Goal: Transaction & Acquisition: Purchase product/service

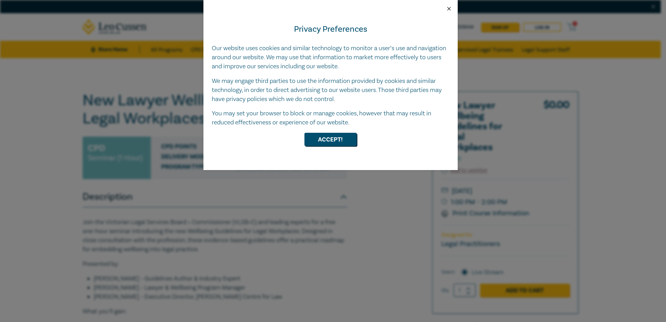
click at [448, 8] on button "Close" at bounding box center [449, 9] width 6 height 6
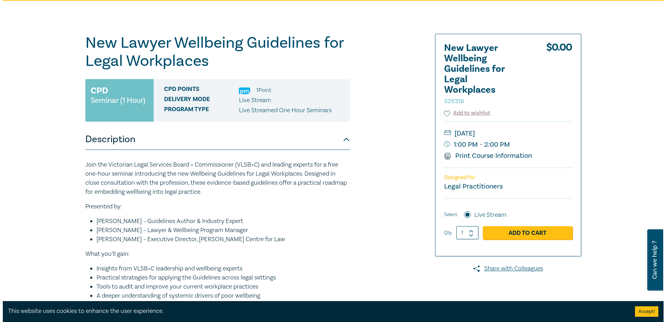
scroll to position [70, 0]
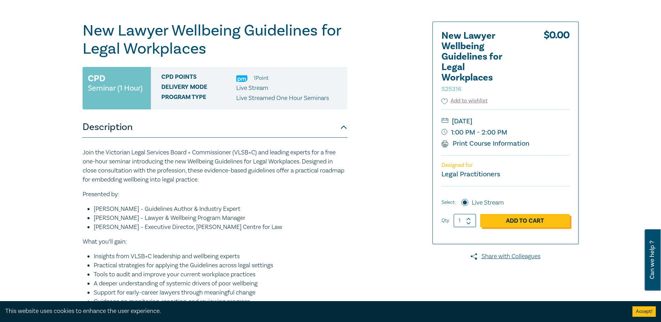
click at [522, 221] on link "Add to Cart" at bounding box center [525, 220] width 90 height 13
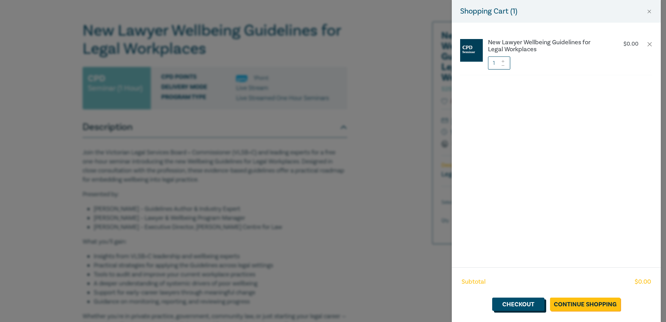
click at [523, 307] on link "Checkout" at bounding box center [518, 304] width 52 height 13
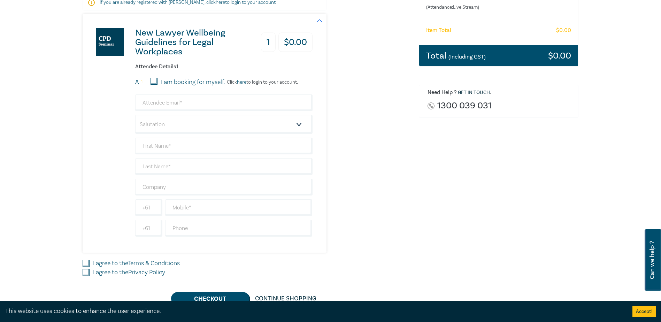
scroll to position [70, 0]
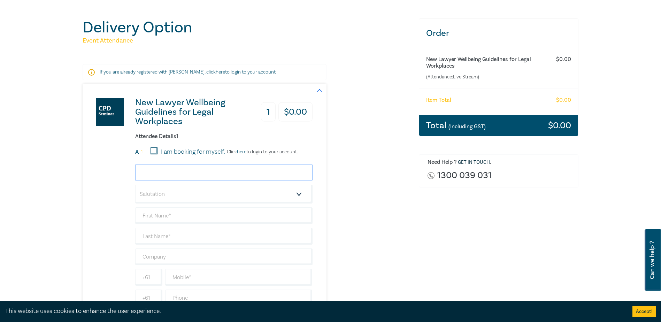
click at [170, 175] on input "email" at bounding box center [223, 172] width 177 height 17
click at [73, 180] on div "Delivery Option Event Attendance If you are already registered with [PERSON_NAM…" at bounding box center [330, 196] width 661 height 417
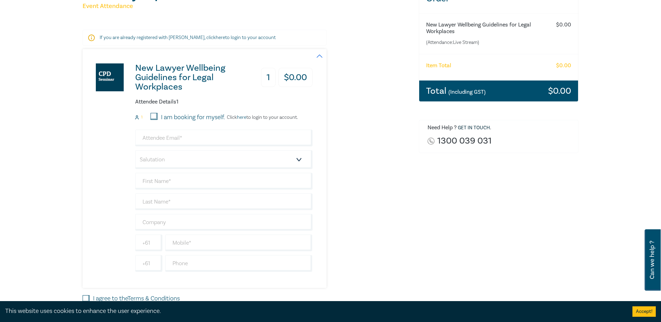
scroll to position [105, 0]
click at [156, 180] on input "text" at bounding box center [223, 181] width 177 height 17
type input "[PERSON_NAME]"
click at [174, 206] on input "text" at bounding box center [223, 201] width 177 height 17
type input "[PERSON_NAME]"
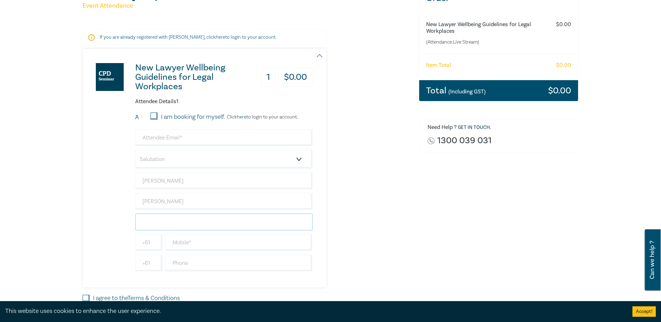
click at [146, 218] on input "text" at bounding box center [223, 222] width 177 height 17
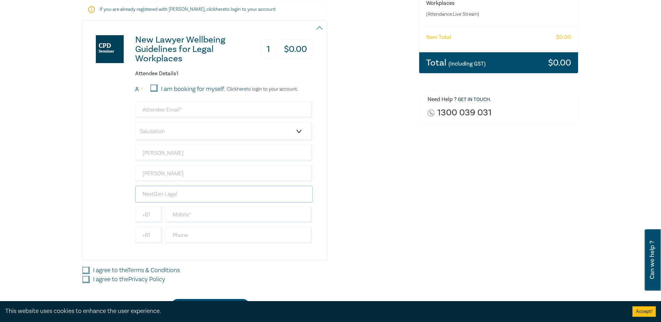
scroll to position [174, 0]
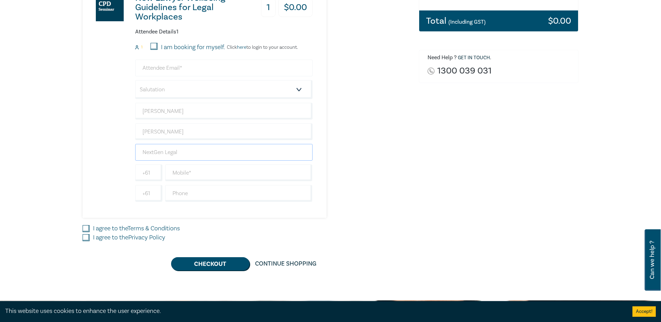
type input "NextGen Legal"
click at [171, 71] on input "email" at bounding box center [223, 68] width 177 height 17
click at [253, 69] on input "[EMAIL_ADDRESS][DOMAIN_NAME]" at bounding box center [223, 68] width 177 height 17
type input "[EMAIL_ADDRESS][DOMAIN_NAME]"
click at [405, 157] on div "New Lawyer Wellbeing Guidelines for Legal Workplaces 1 $ 0.00 Attendee Details …" at bounding box center [247, 98] width 328 height 239
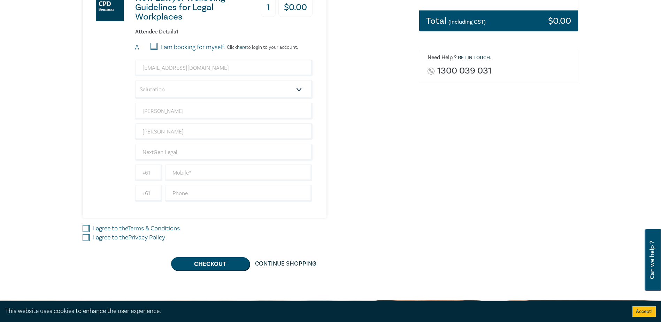
click at [85, 229] on input "I agree to the Terms & Conditions" at bounding box center [86, 228] width 7 height 7
checkbox input "true"
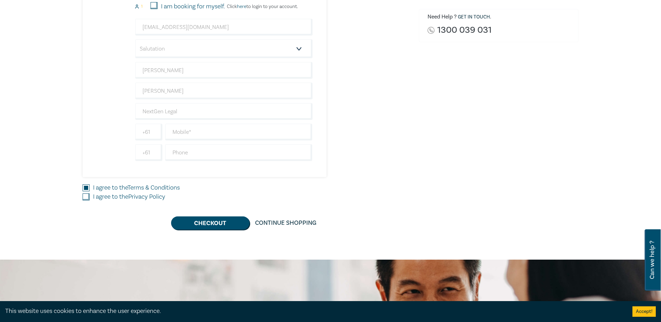
scroll to position [279, 0]
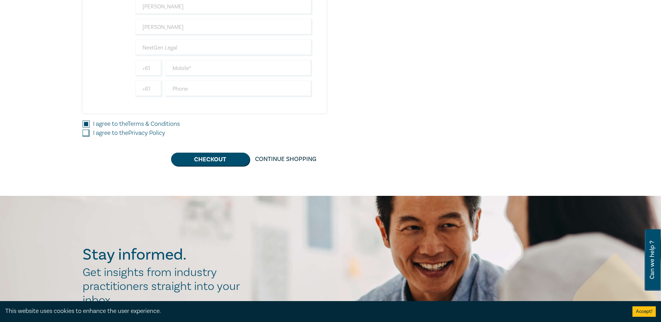
click at [88, 135] on input "I agree to the Privacy Policy" at bounding box center [86, 133] width 7 height 7
checkbox input "true"
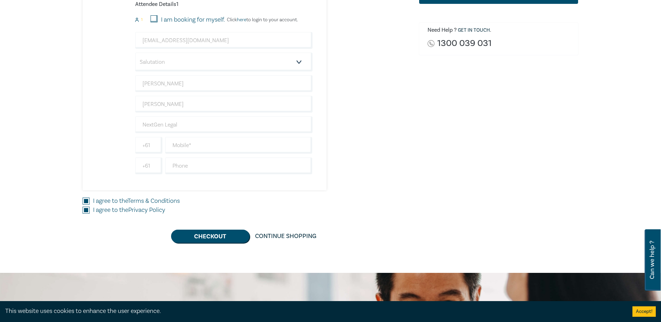
scroll to position [139, 0]
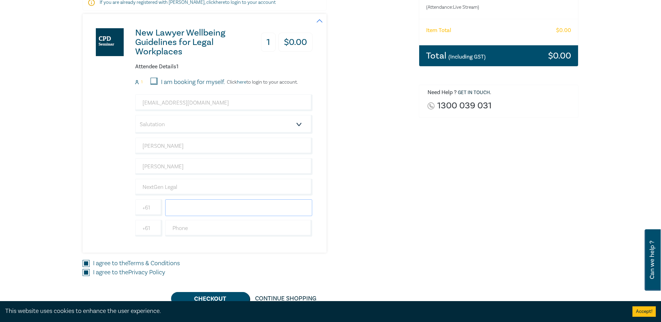
click at [204, 209] on input "text" at bounding box center [238, 207] width 147 height 17
click at [207, 232] on input "text" at bounding box center [238, 228] width 147 height 17
type input "9"
type input "03 9039 2142"
click at [205, 211] on input "text" at bounding box center [238, 207] width 147 height 17
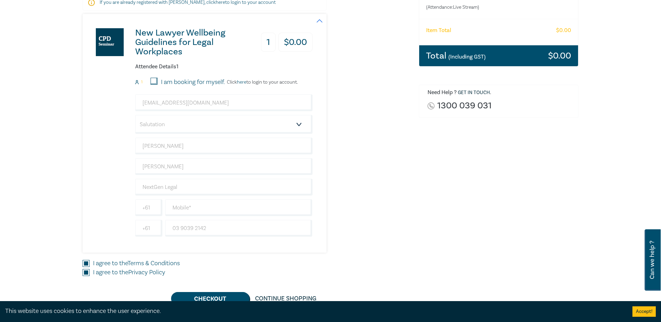
click at [368, 223] on div "New Lawyer Wellbeing Guidelines for Legal Workplaces 1 $ 0.00 Attendee Details …" at bounding box center [247, 133] width 328 height 239
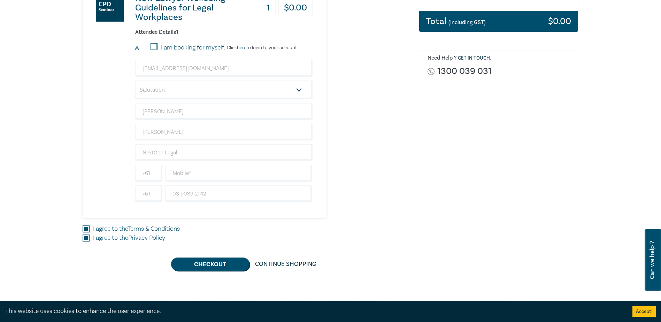
scroll to position [174, 0]
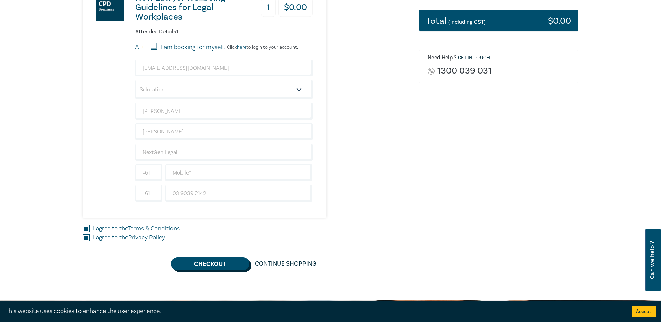
click at [199, 261] on button "Checkout" at bounding box center [210, 263] width 78 height 13
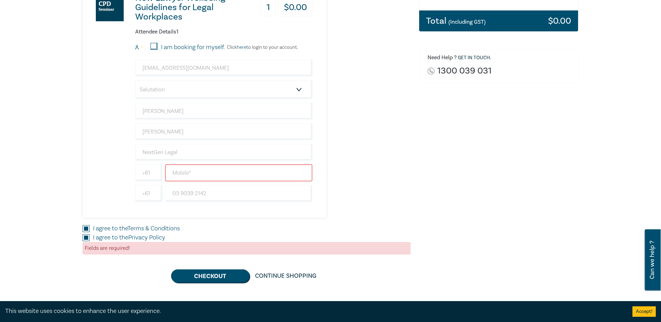
click at [200, 174] on input "text" at bounding box center [238, 173] width 147 height 17
type input "0418 889 902"
click at [488, 182] on div "Order New Lawyer Wellbeing Guidelines for Legal Workplaces (Attendance: Live St…" at bounding box center [499, 98] width 168 height 369
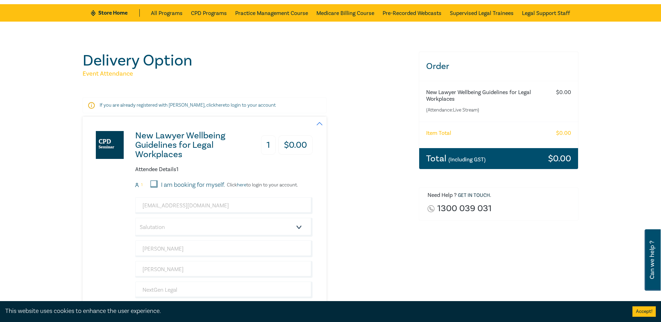
scroll to position [0, 0]
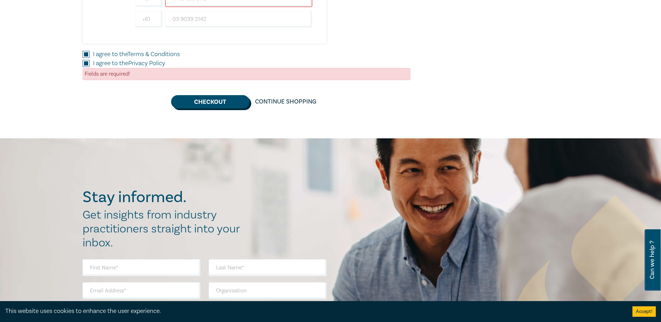
click at [206, 103] on button "Checkout" at bounding box center [210, 101] width 78 height 13
